Goal: Transaction & Acquisition: Purchase product/service

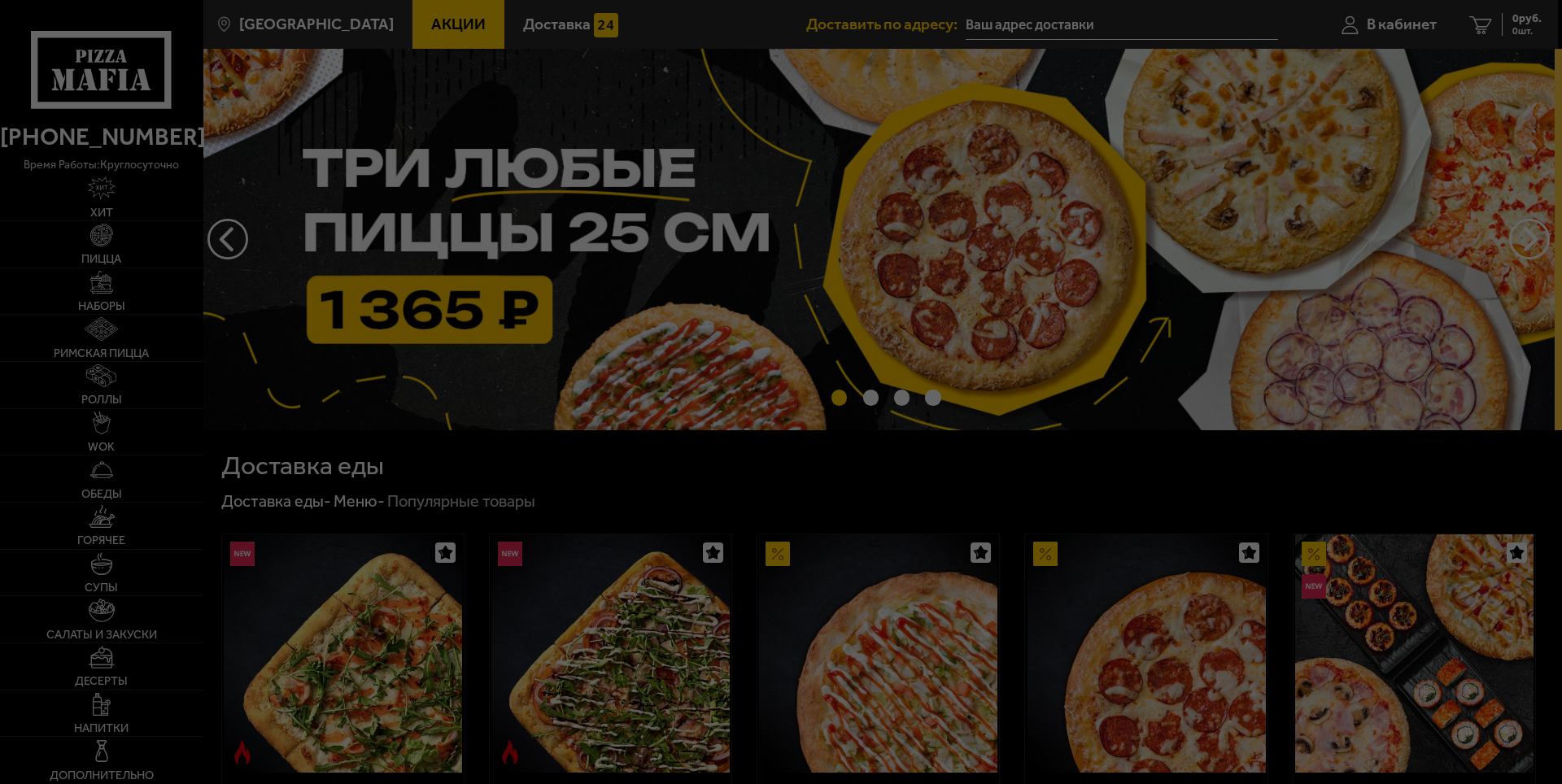
type input "[STREET_ADDRESS]"
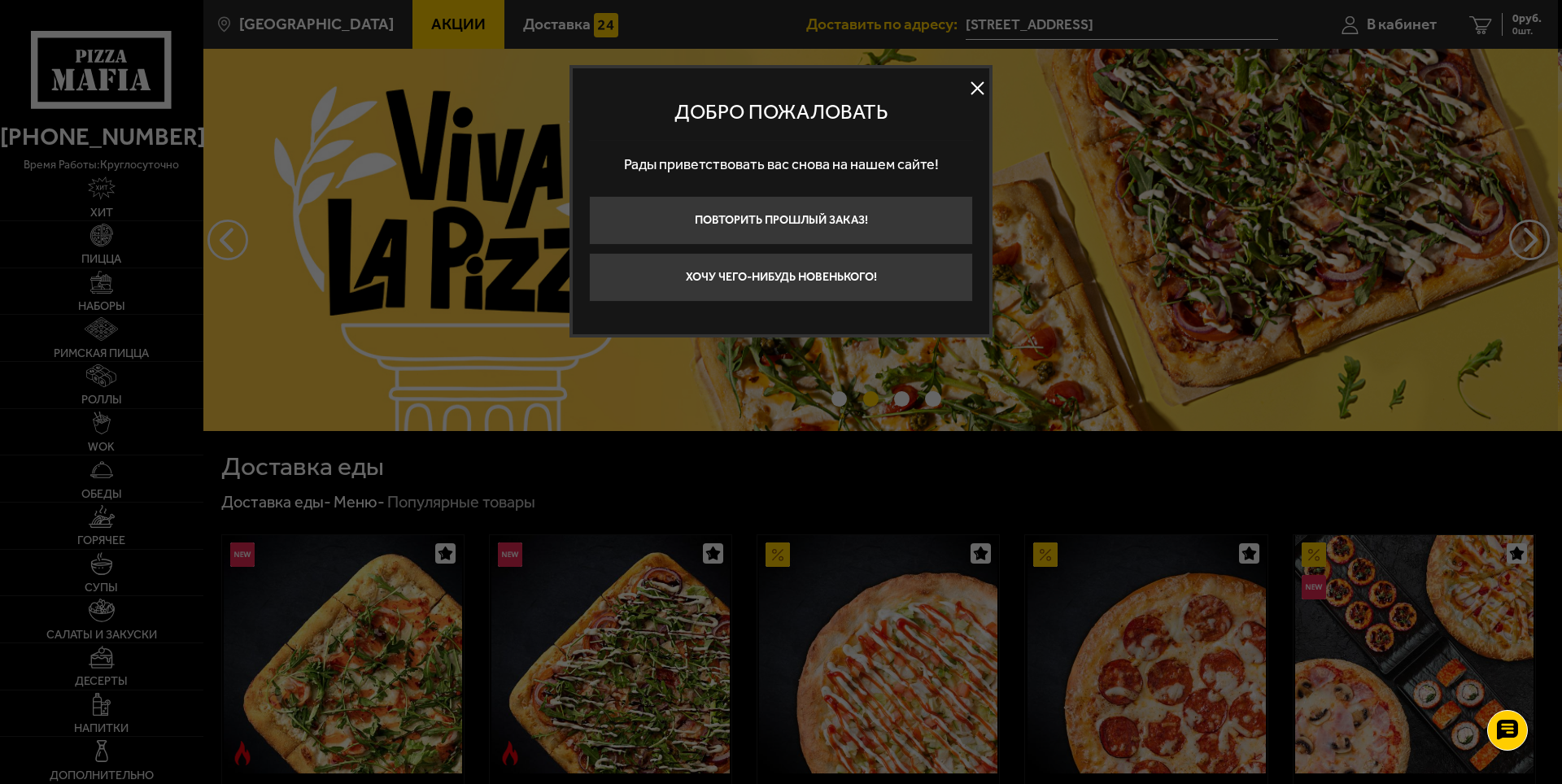
click at [978, 84] on button at bounding box center [976, 88] width 25 height 25
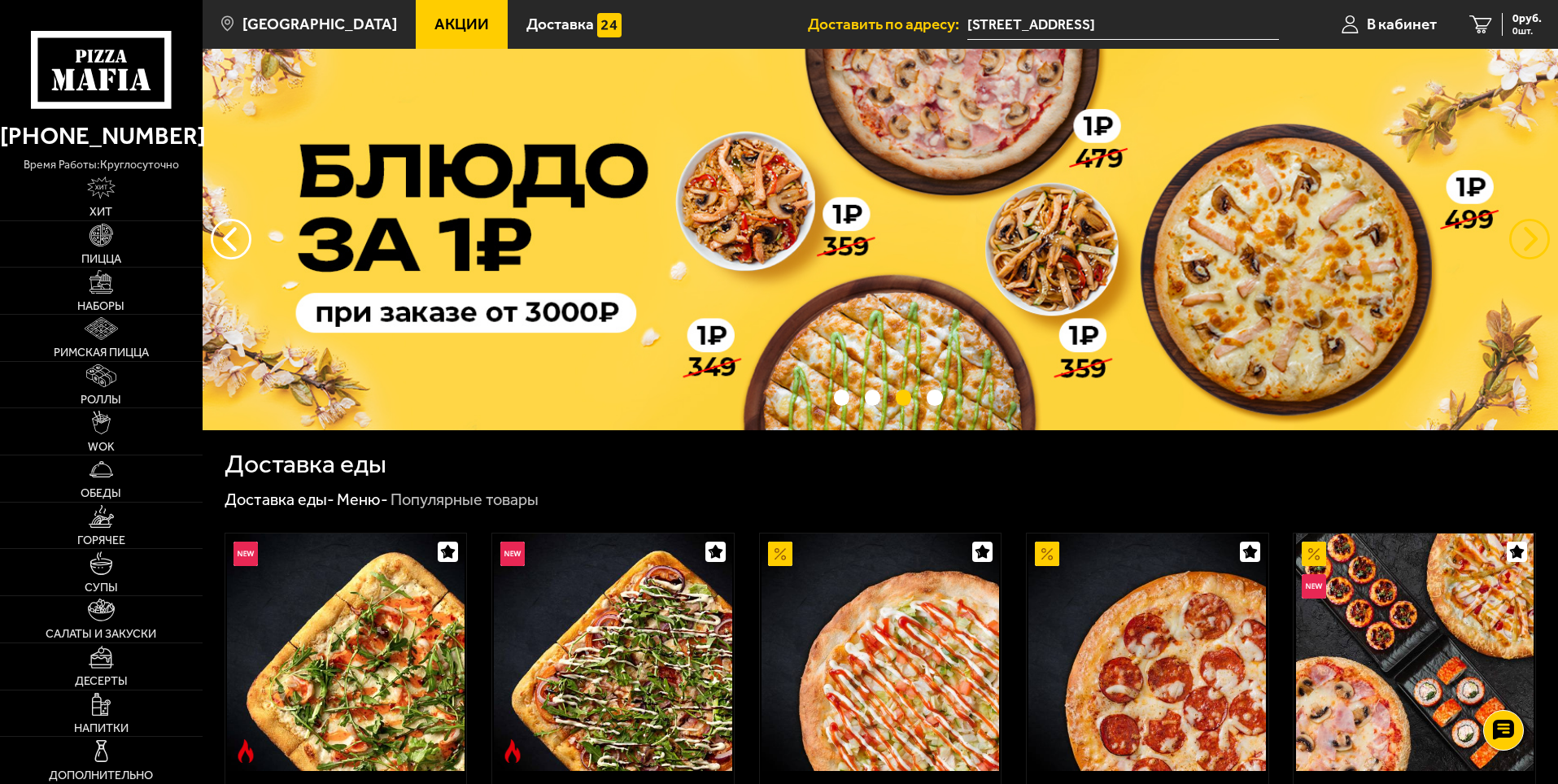
click at [1541, 244] on button "предыдущий" at bounding box center [1529, 239] width 40 height 40
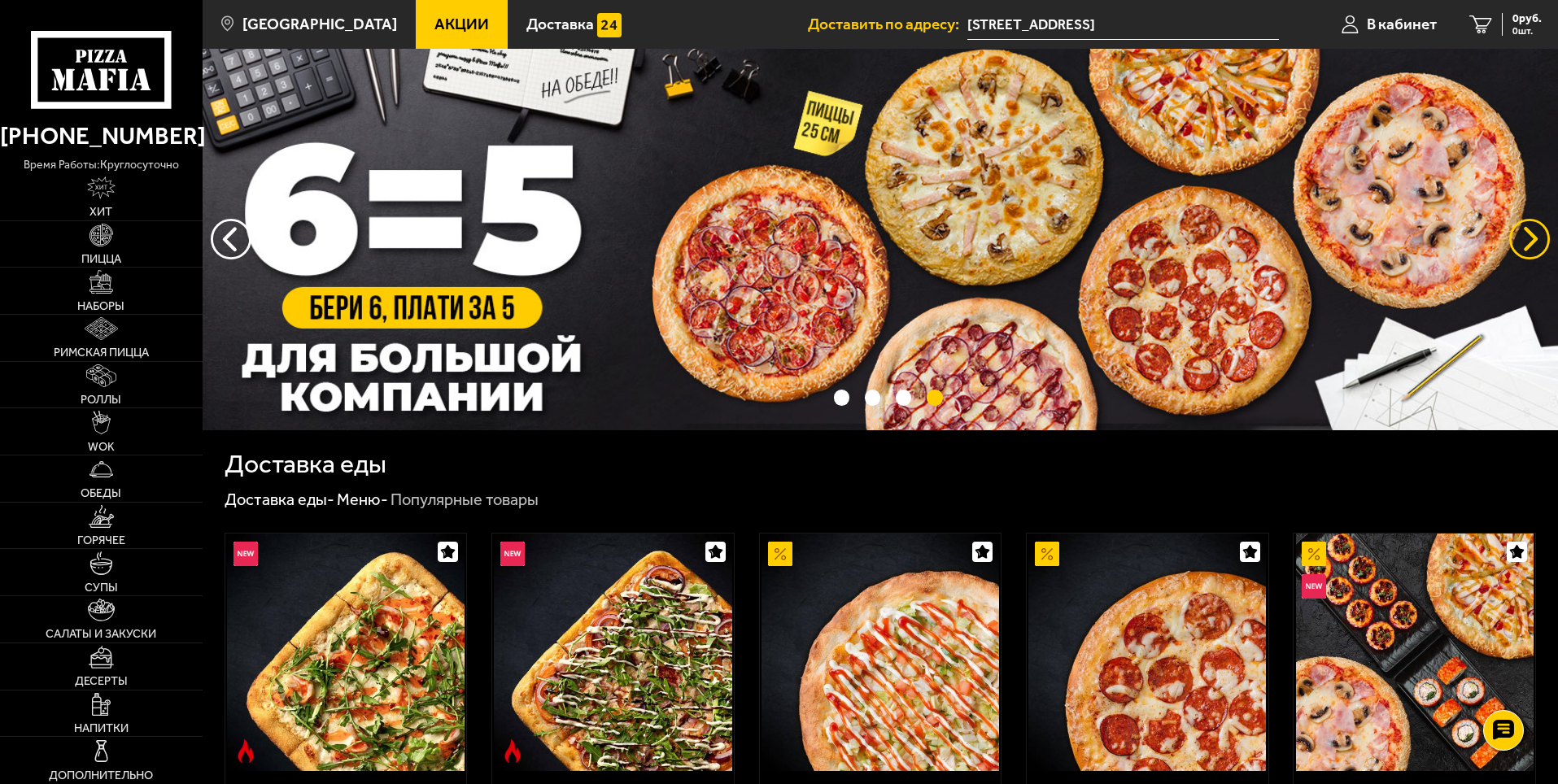
click at [1541, 244] on button "предыдущий" at bounding box center [1529, 239] width 40 height 40
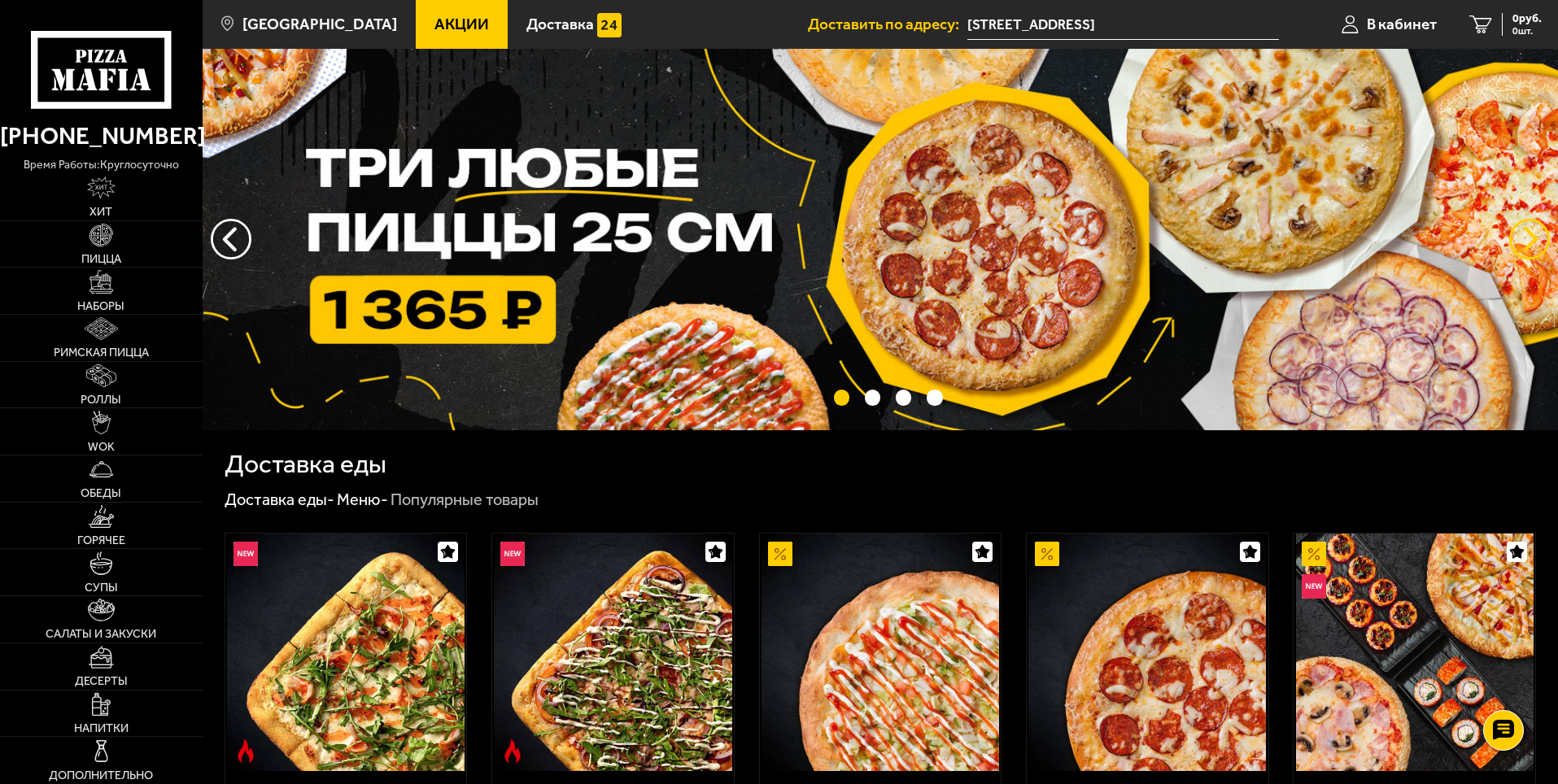
click at [1526, 242] on button "предыдущий" at bounding box center [1529, 239] width 40 height 40
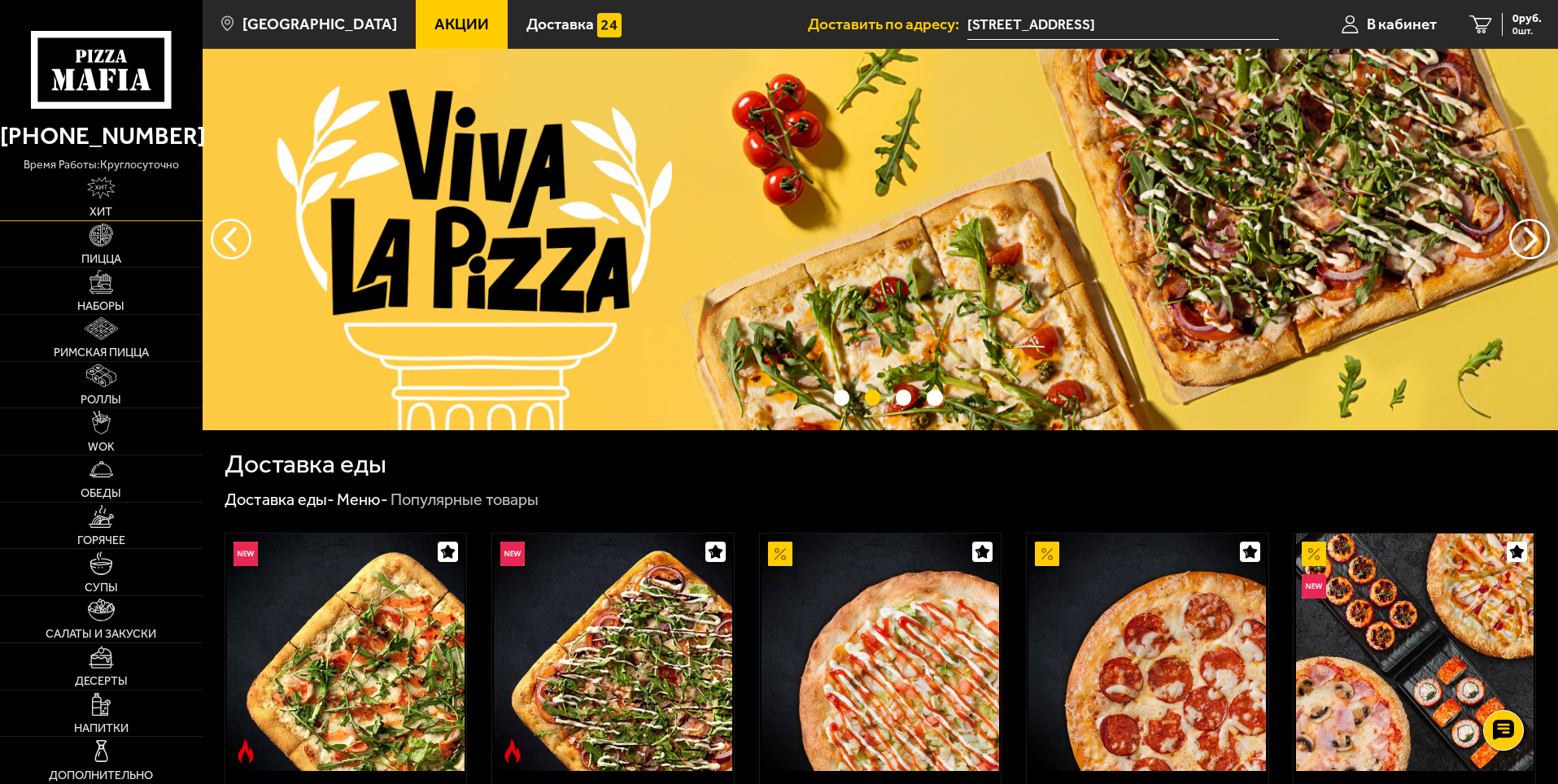
click at [110, 178] on img at bounding box center [101, 187] width 28 height 23
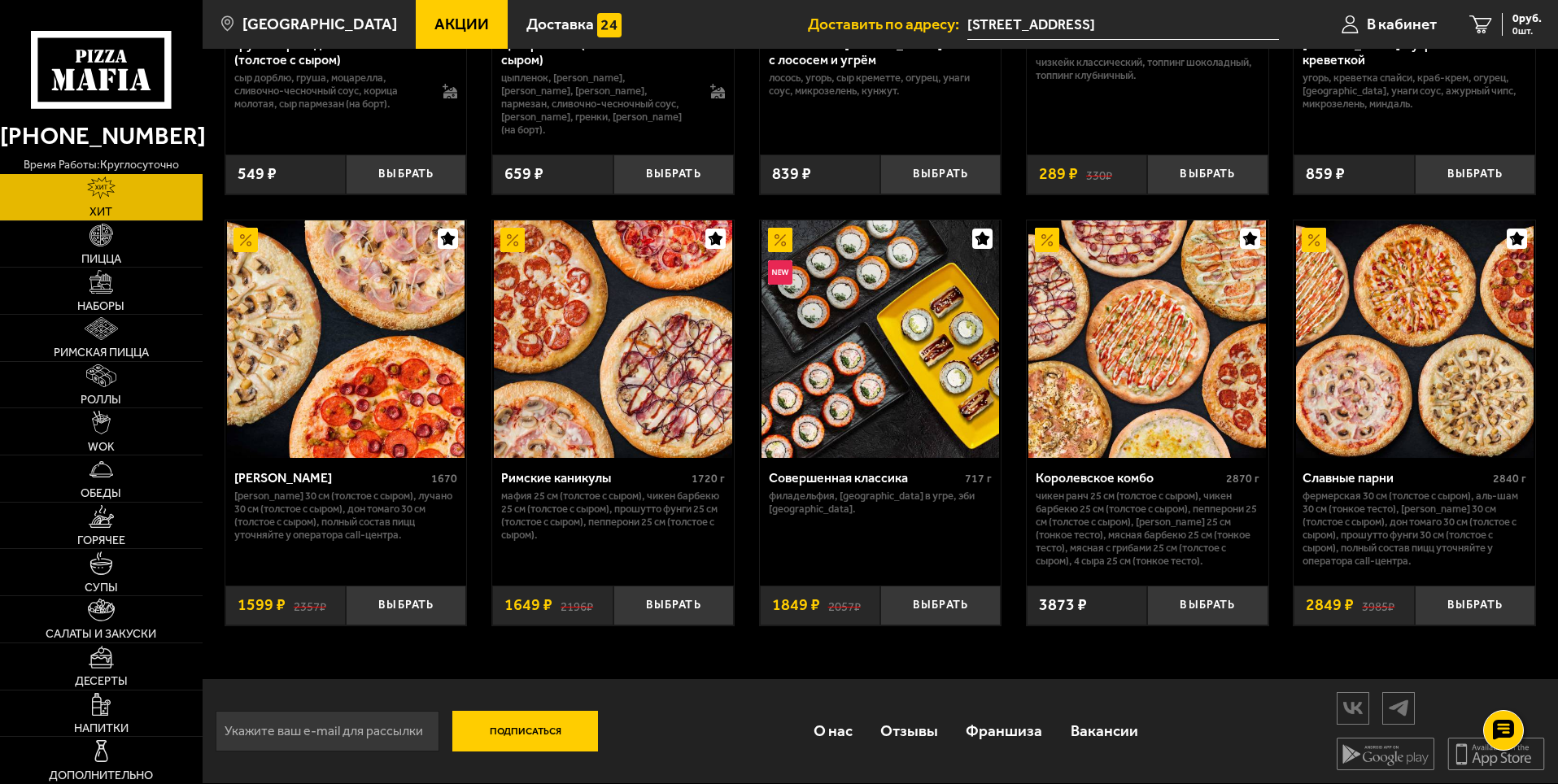
scroll to position [806, 0]
